Goal: Entertainment & Leisure: Consume media (video, audio)

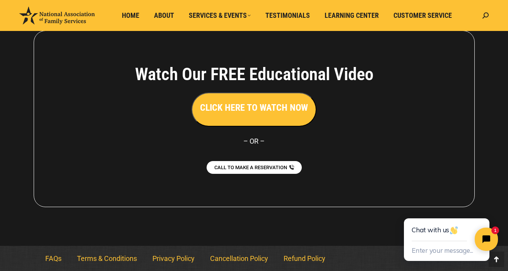
scroll to position [1024, 0]
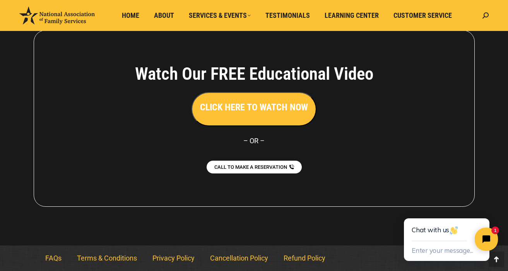
click at [297, 113] on h3 "CLICK HERE TO WATCH NOW" at bounding box center [254, 107] width 108 height 13
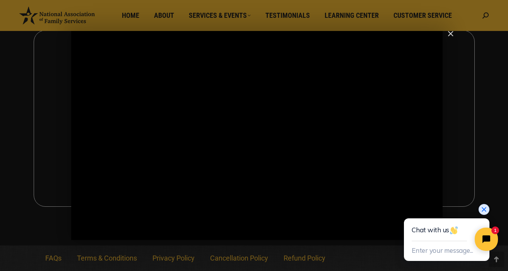
click at [485, 212] on icon "Close chat widget" at bounding box center [484, 210] width 8 height 8
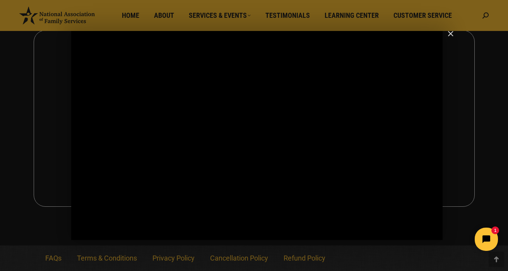
click html "1"
click at [78, 233] on icon "Pause" at bounding box center [79, 234] width 5 height 6
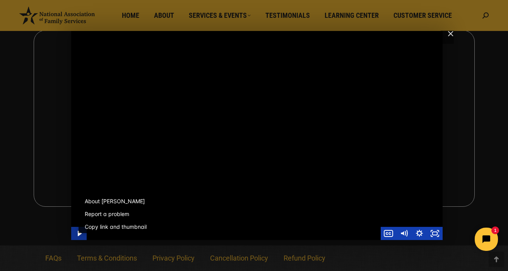
scroll to position [0, 0]
click at [114, 228] on button "Copy link and thumbnail" at bounding box center [116, 226] width 74 height 13
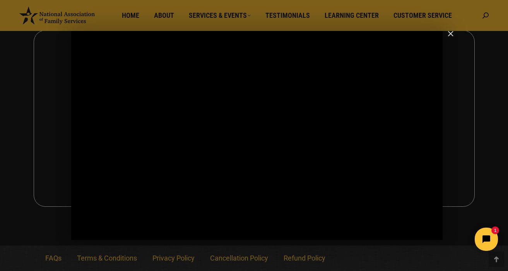
click html "1"
click at [355, 191] on div "Main Video - Full Webinar (Emma) Landon V1.4" at bounding box center [257, 135] width 372 height 209
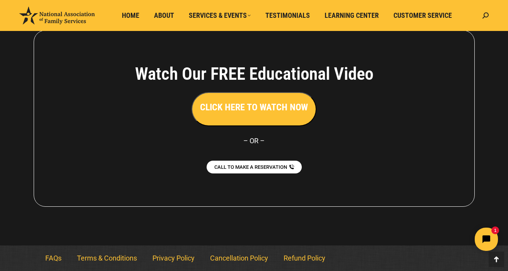
click at [470, 183] on div "Watch Our FREE Educational Video CLICK HERE TO WATCH NOW – [GEOGRAPHIC_DATA] – …" at bounding box center [254, 118] width 441 height 177
